Goal: Task Accomplishment & Management: Manage account settings

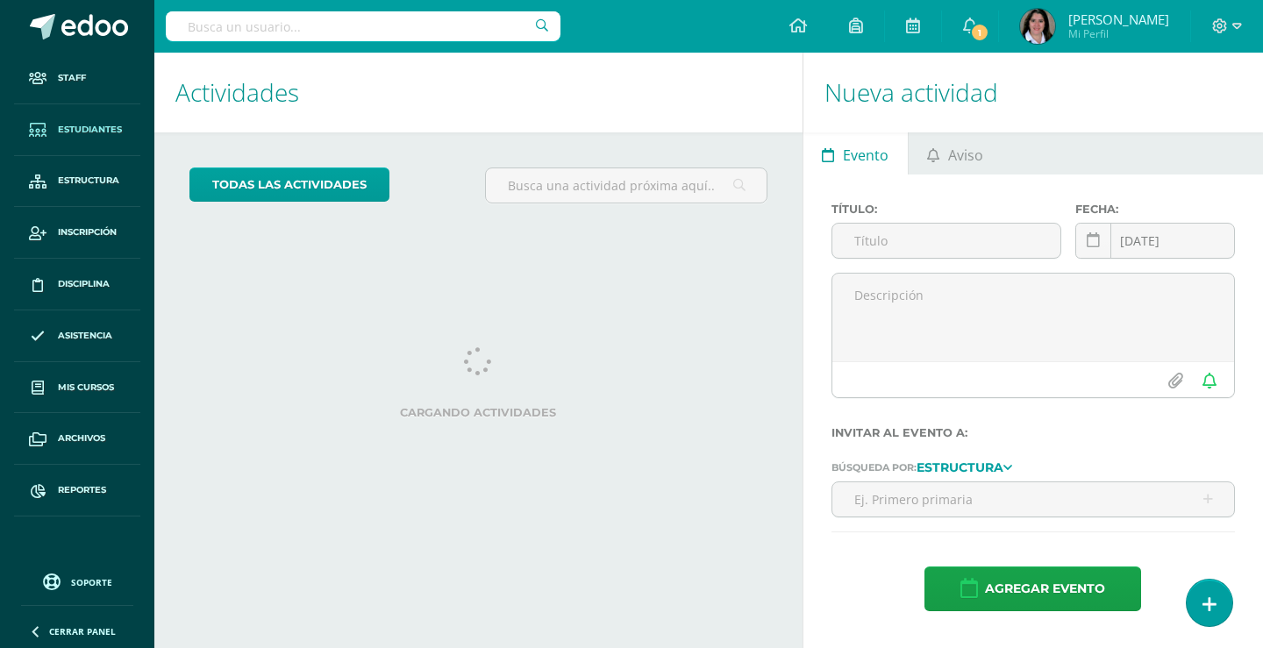
click at [104, 130] on span "Estudiantes" at bounding box center [90, 130] width 64 height 14
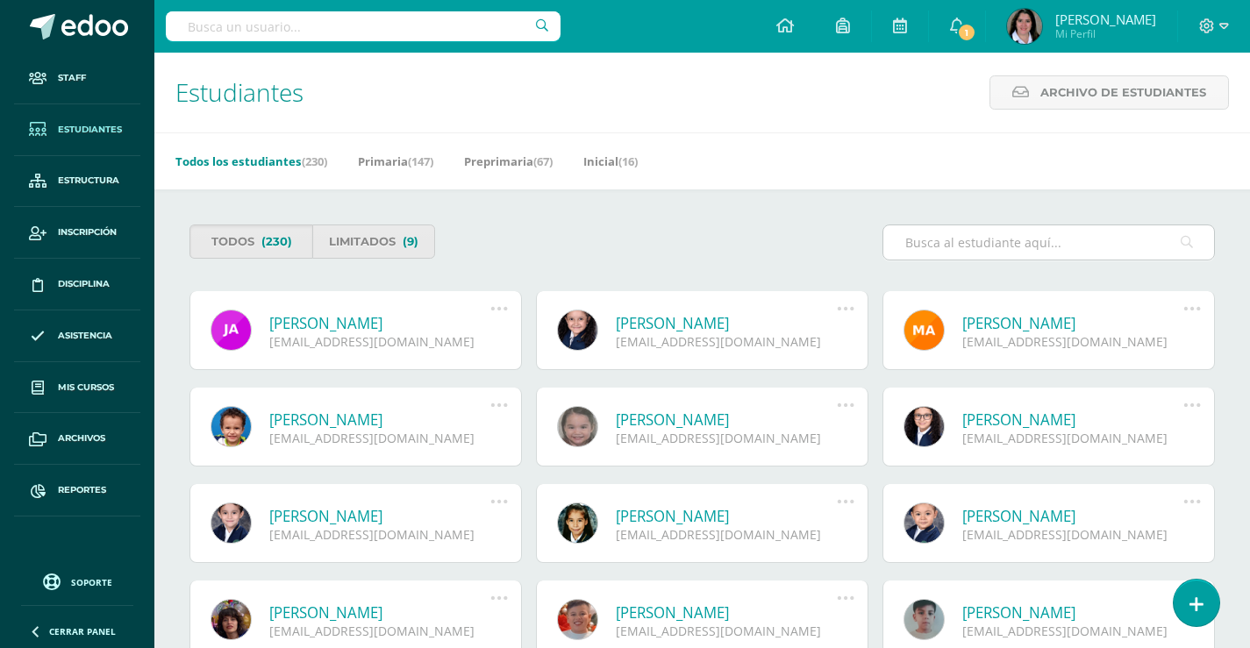
click at [1056, 239] on input "text" at bounding box center [1048, 242] width 331 height 34
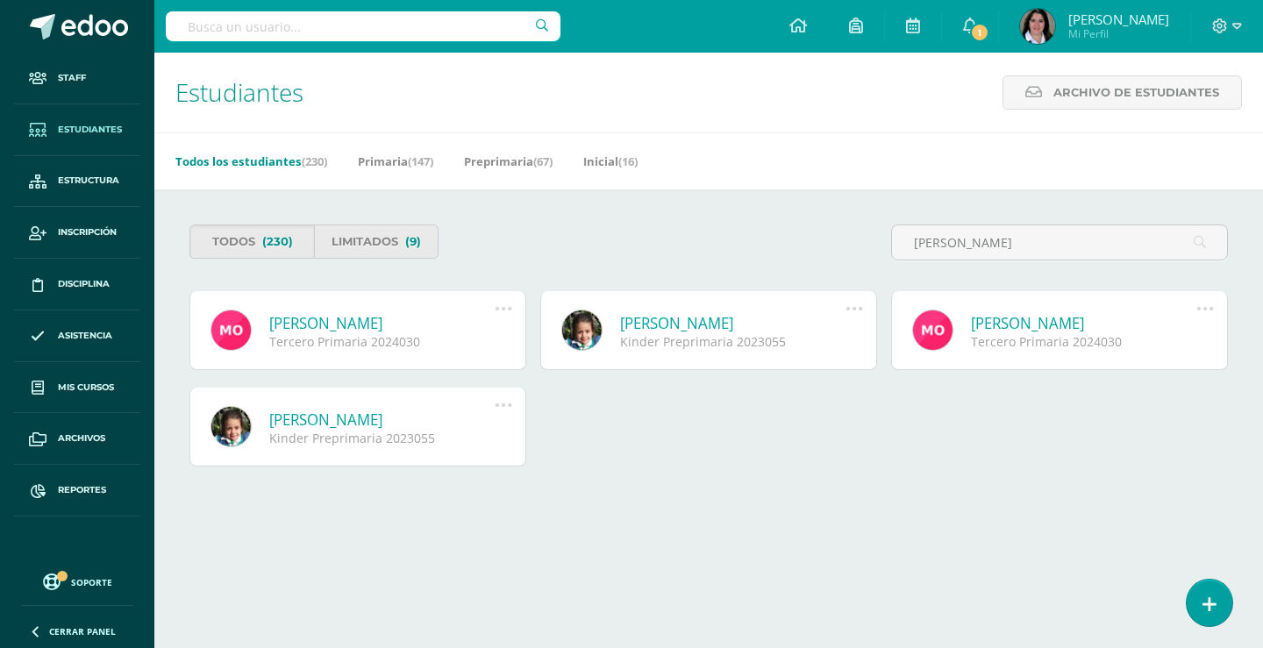
type input "monica ortiz"
click at [318, 318] on link "[PERSON_NAME]" at bounding box center [381, 323] width 225 height 20
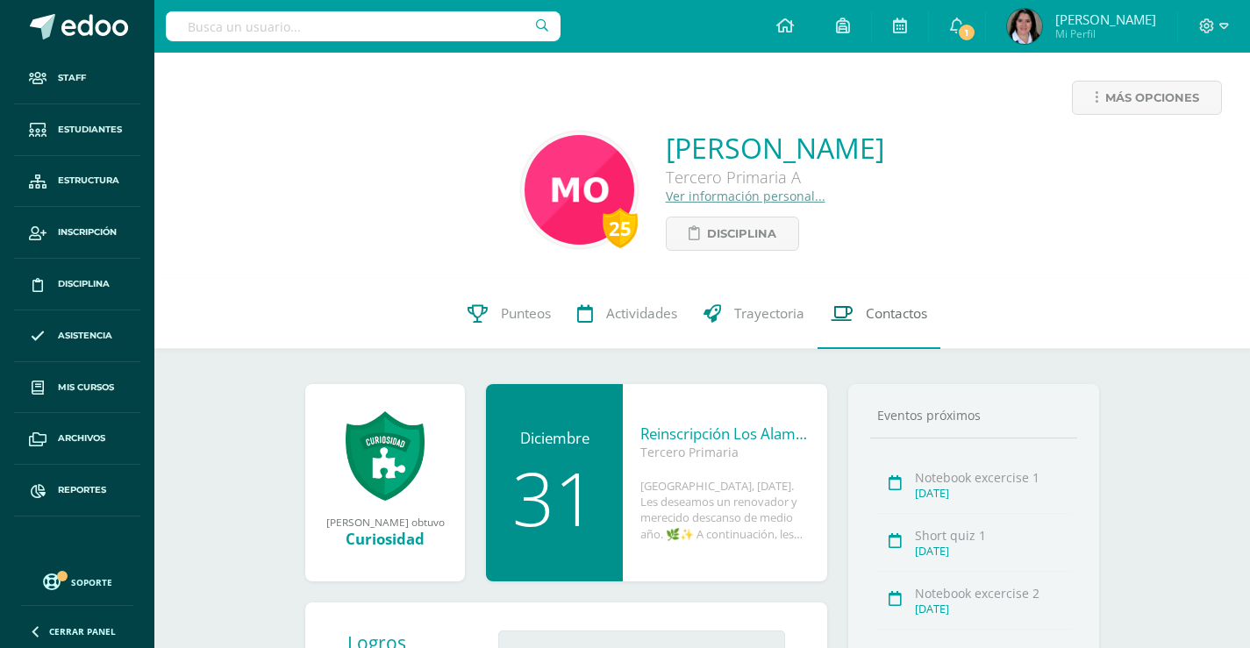
click at [908, 315] on span "Contactos" at bounding box center [896, 313] width 61 height 18
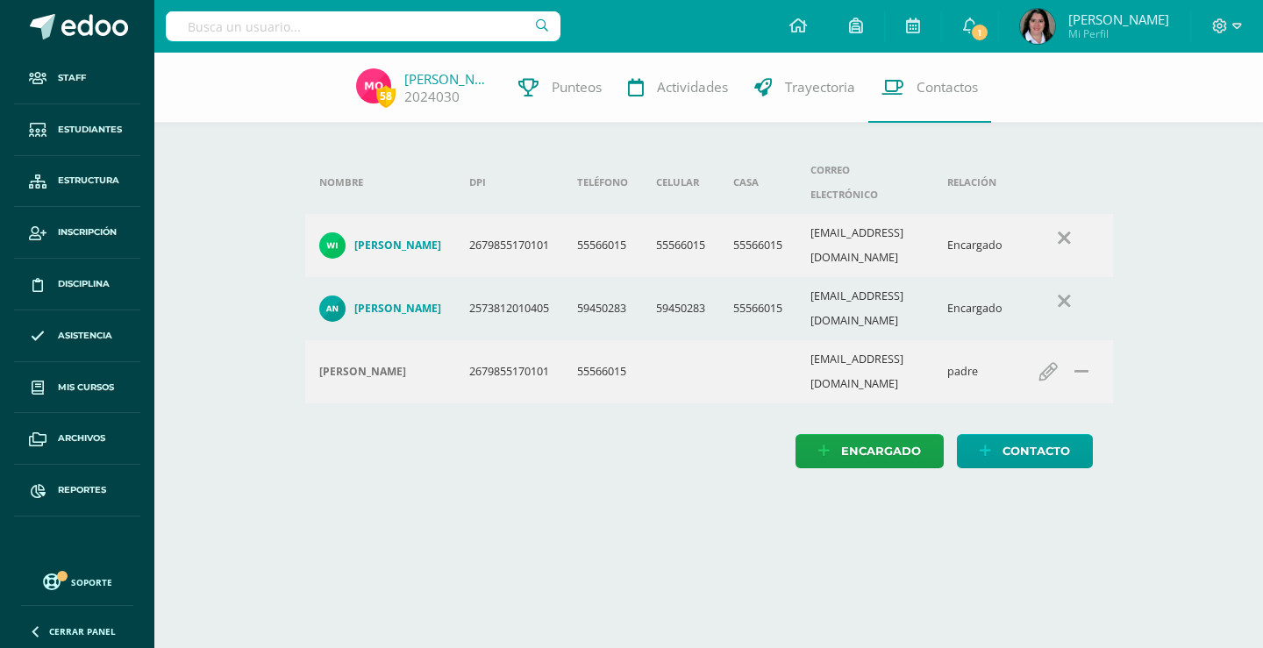
click at [397, 302] on h4 "[PERSON_NAME]" at bounding box center [397, 309] width 87 height 14
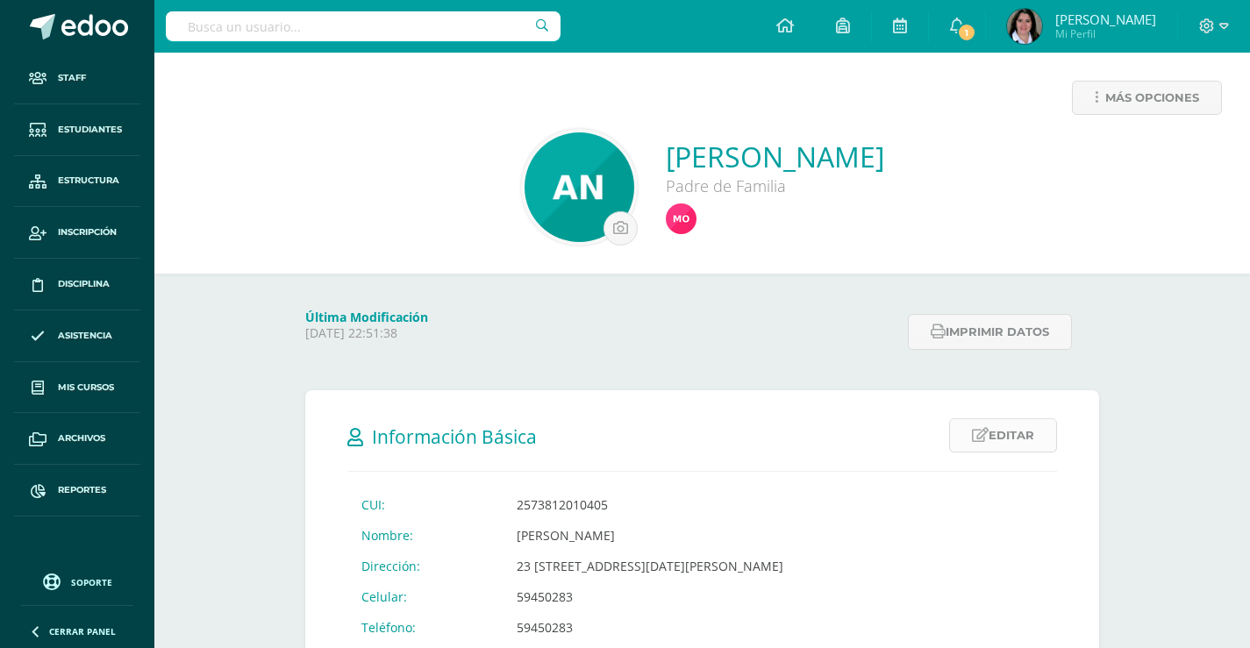
click at [992, 432] on link "Editar" at bounding box center [1003, 435] width 108 height 34
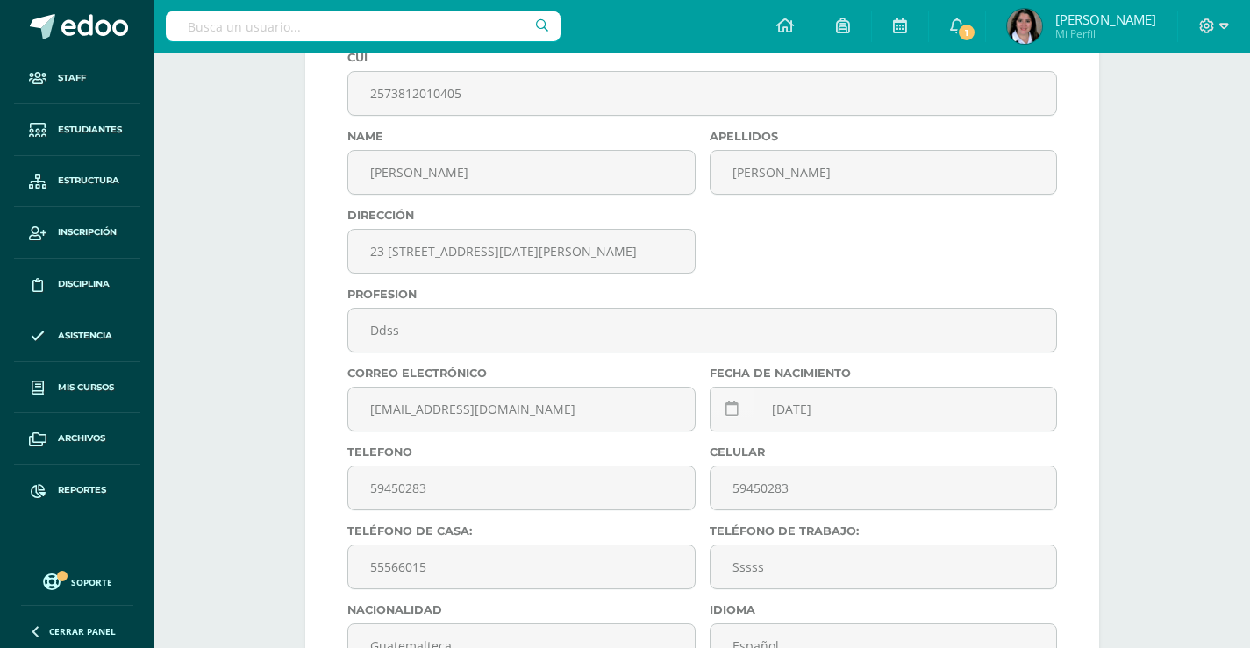
scroll to position [526, 0]
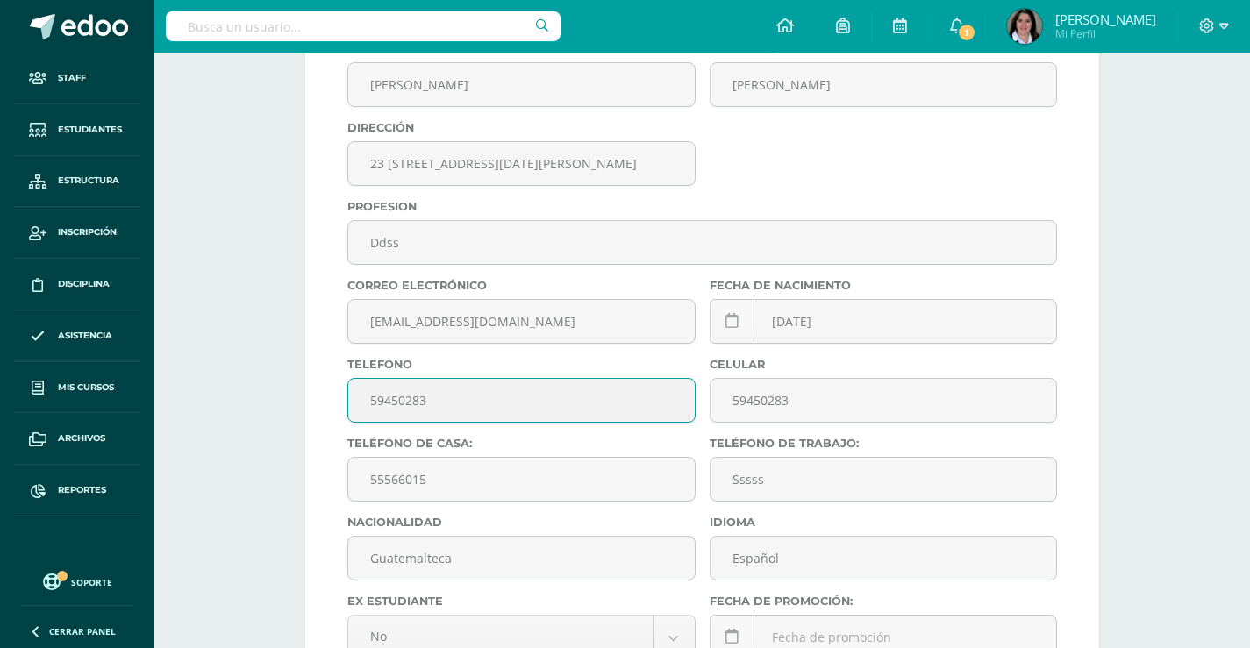
drag, startPoint x: 432, startPoint y: 404, endPoint x: 367, endPoint y: 406, distance: 65.8
click at [367, 406] on input "59450283" at bounding box center [521, 400] width 347 height 43
type input "35101332"
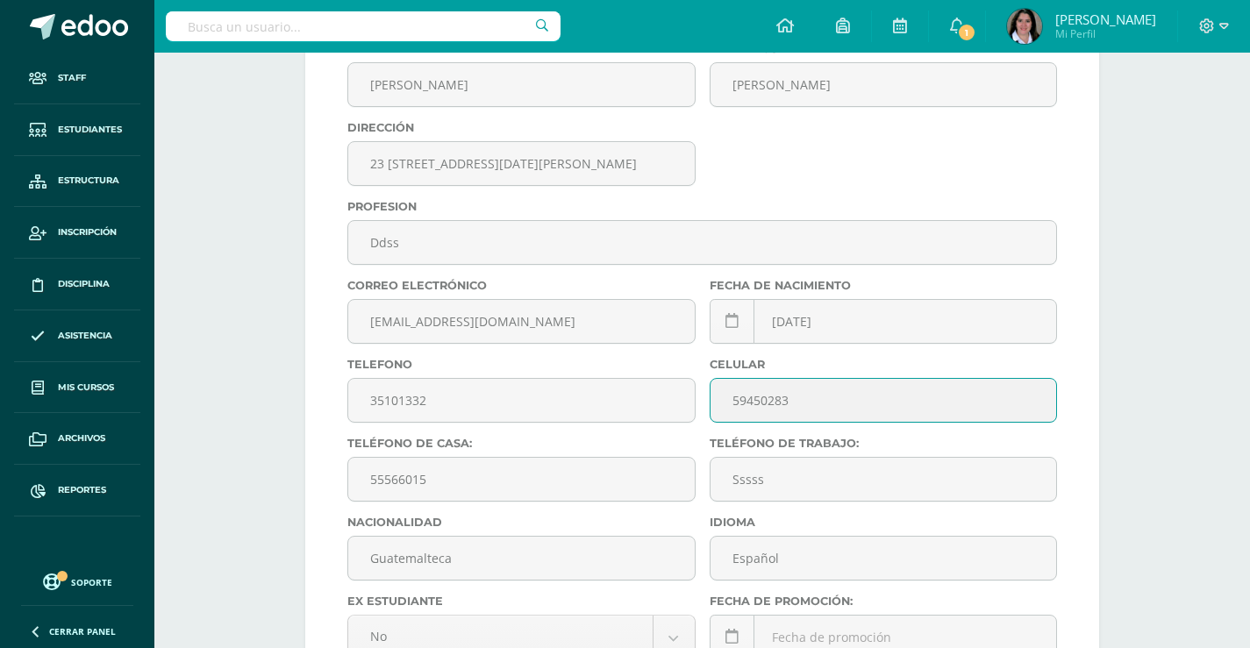
drag, startPoint x: 790, startPoint y: 399, endPoint x: 723, endPoint y: 396, distance: 66.8
click at [723, 396] on input "59450283" at bounding box center [884, 400] width 347 height 43
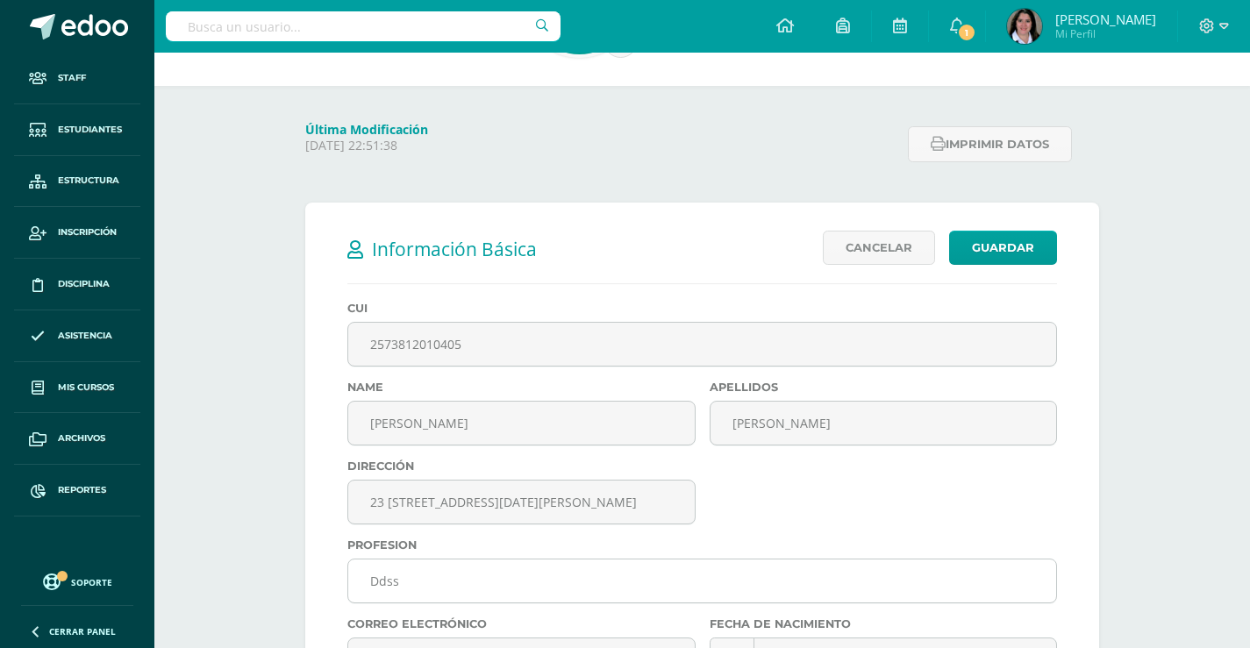
scroll to position [175, 0]
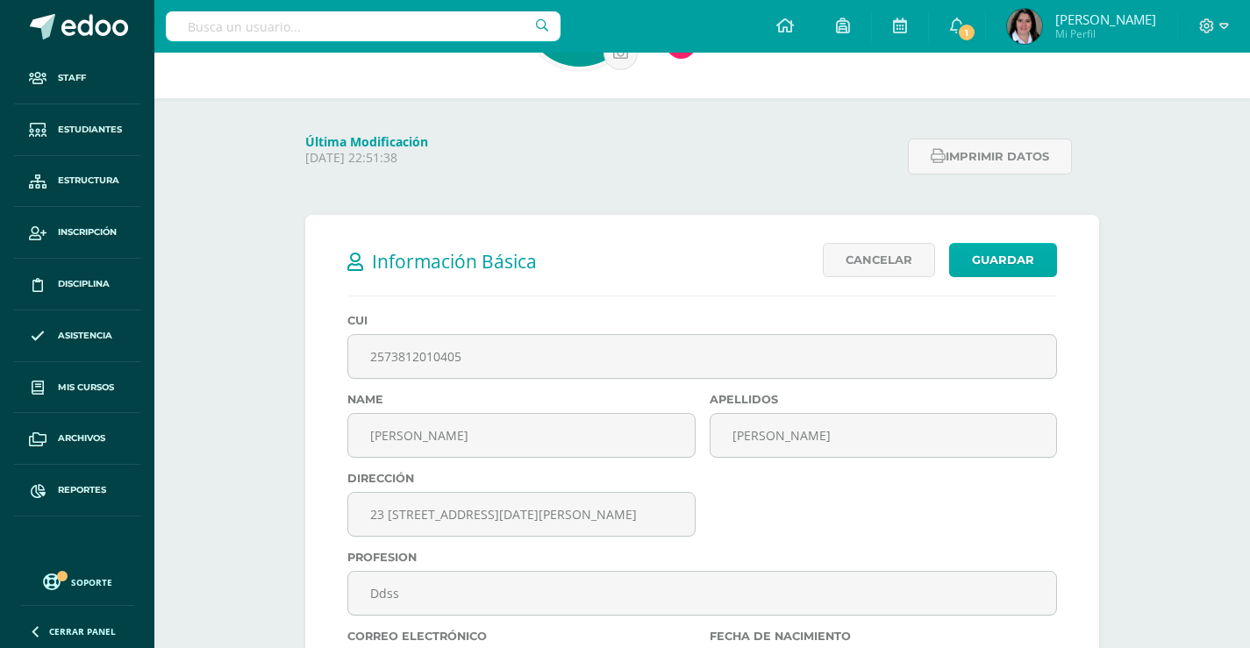
type input "35101332"
click at [982, 254] on link "Guardar" at bounding box center [1003, 260] width 108 height 34
